Goal: Information Seeking & Learning: Learn about a topic

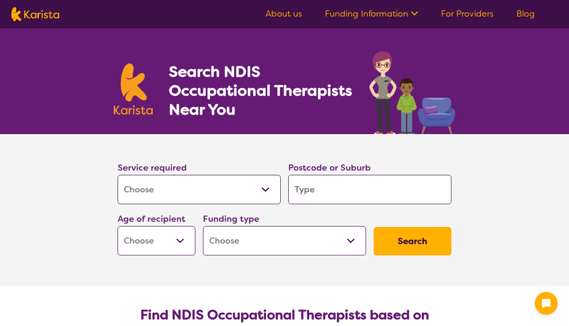
select select "[MEDICAL_DATA]"
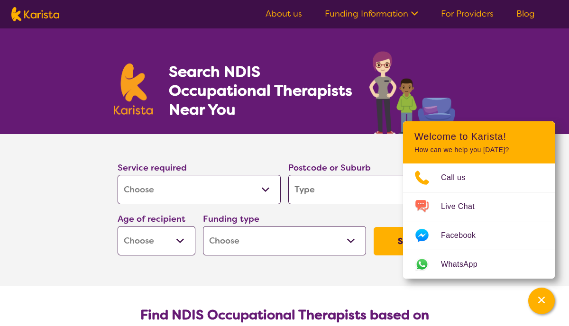
click at [311, 184] on input "search" at bounding box center [369, 189] width 163 height 29
type input "5"
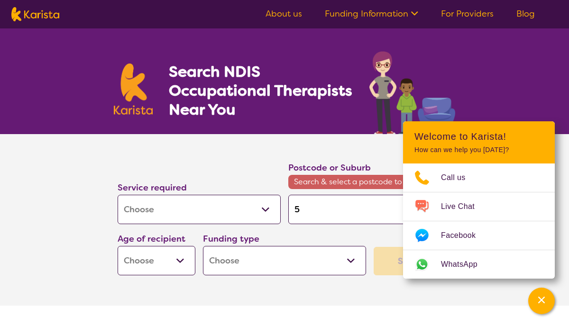
type input "51"
type input "511"
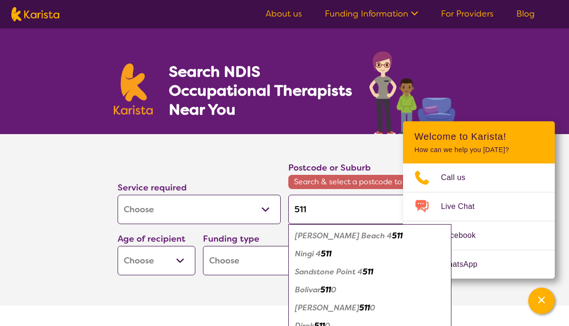
type input "51"
type input "5"
type input "50"
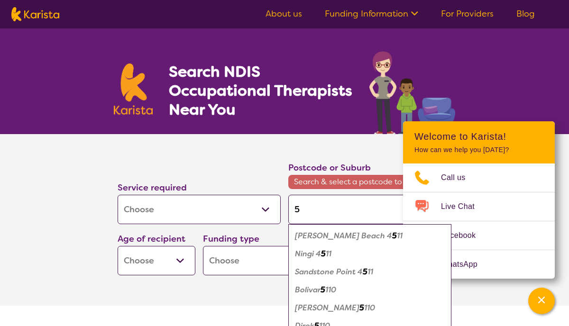
type input "50"
type input "509"
type input "5098"
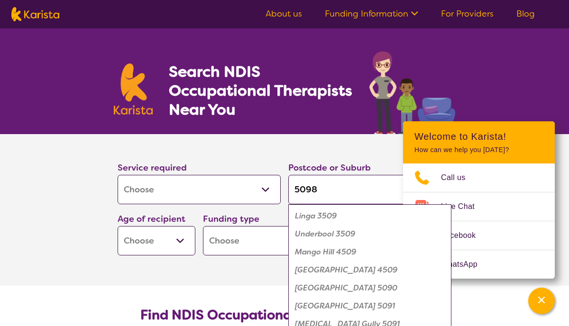
type input "5098"
click at [374, 227] on button "Search" at bounding box center [413, 241] width 78 height 28
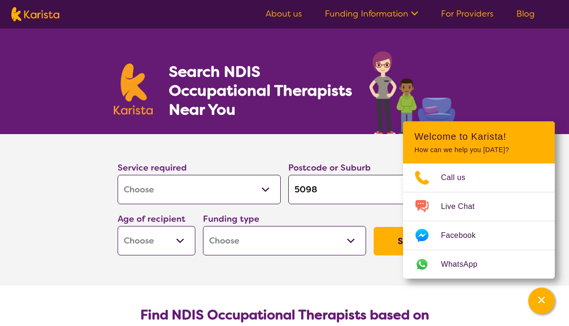
click at [244, 231] on select "Home Care Package (HCP) National Disability Insurance Scheme (NDIS) I don't know" at bounding box center [284, 240] width 163 height 29
select select "NDIS"
click at [394, 234] on button "Search" at bounding box center [413, 241] width 78 height 28
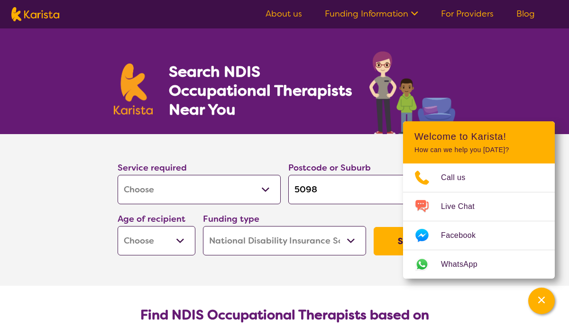
click at [164, 238] on select "Early Childhood - 0 to 9 Child - 10 to 11 Adolescent - 12 to 17 Adult - 18 to 6…" at bounding box center [157, 240] width 78 height 29
select select "EC"
click at [389, 245] on button "Search" at bounding box center [413, 241] width 78 height 28
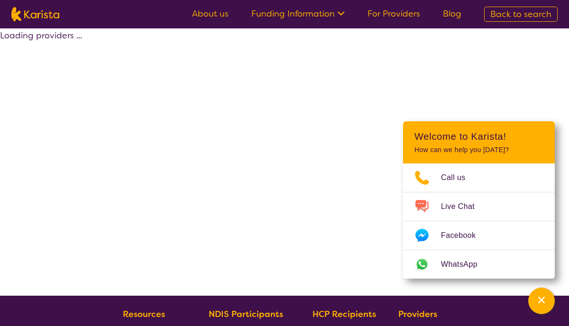
select select "by_score"
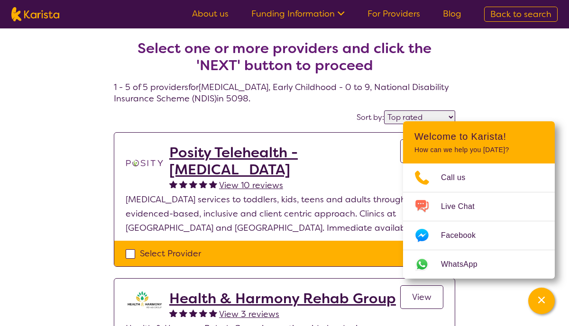
select select "[MEDICAL_DATA]"
select select "EC"
select select "NDIS"
select select "[MEDICAL_DATA]"
select select "EC"
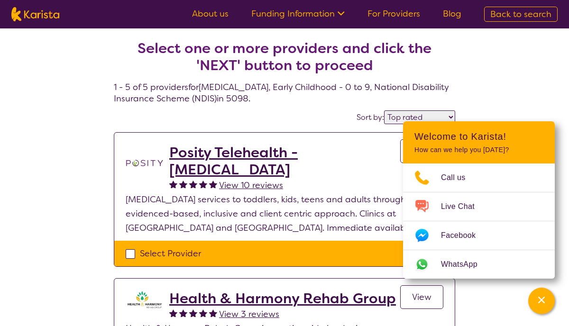
select select "NDIS"
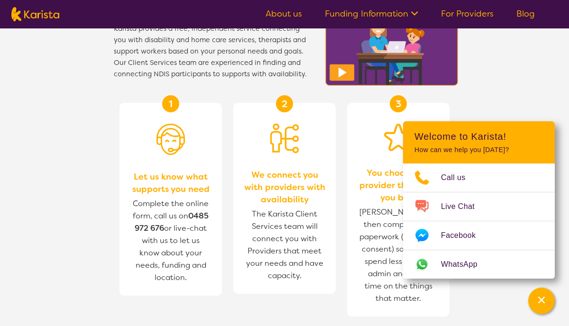
scroll to position [1012, 0]
